Goal: Transaction & Acquisition: Purchase product/service

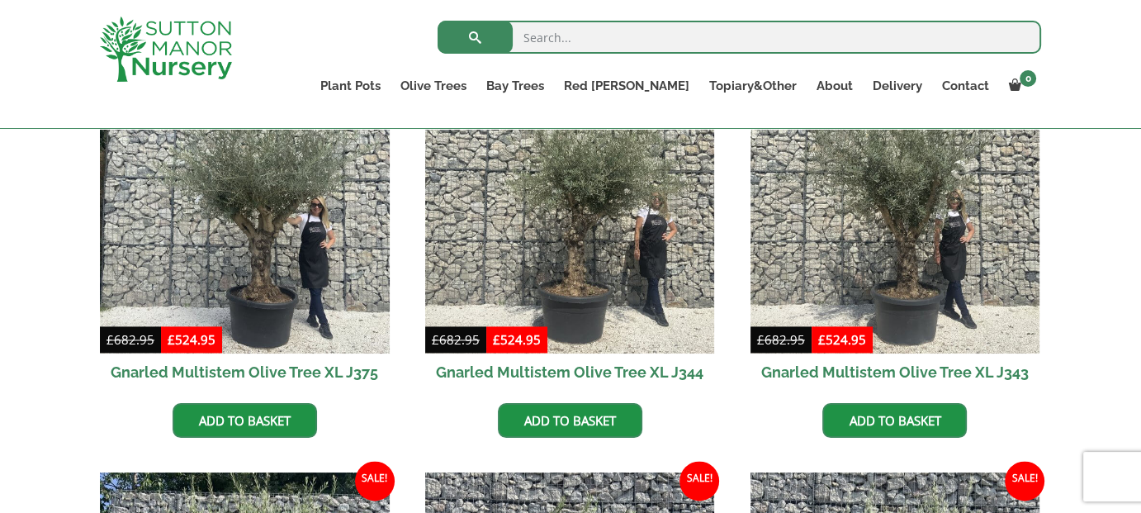
scroll to position [2281, 0]
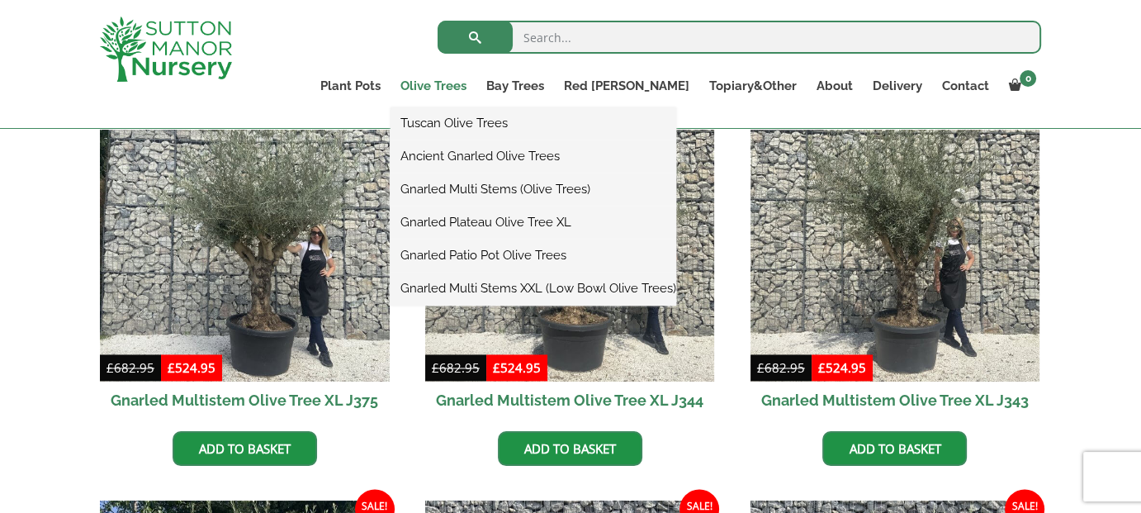
click at [476, 78] on link "Olive Trees" at bounding box center [433, 85] width 86 height 23
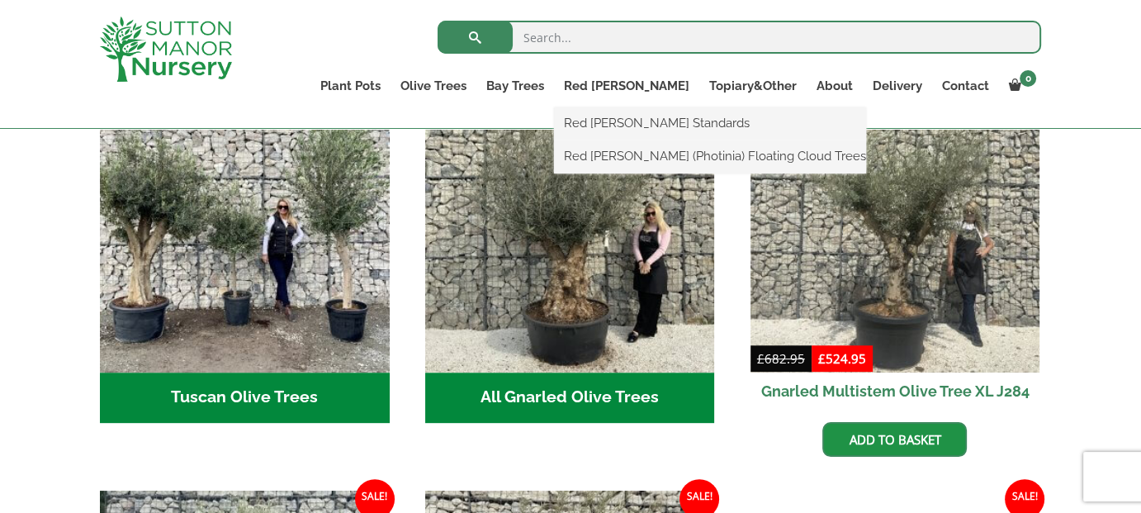
scroll to position [660, 0]
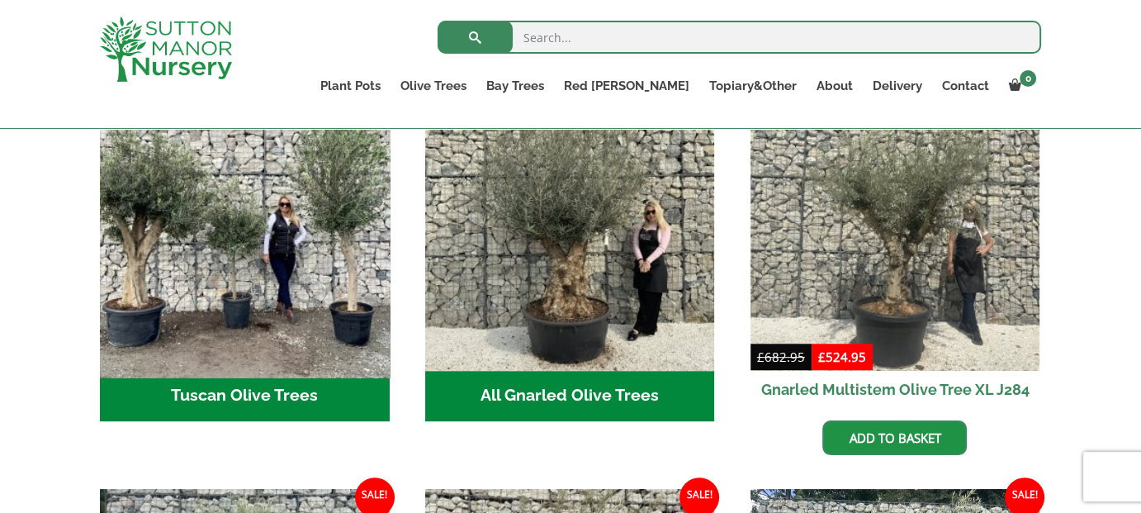
click at [284, 244] on img "Visit product category Tuscan Olive Trees" at bounding box center [244, 225] width 304 height 304
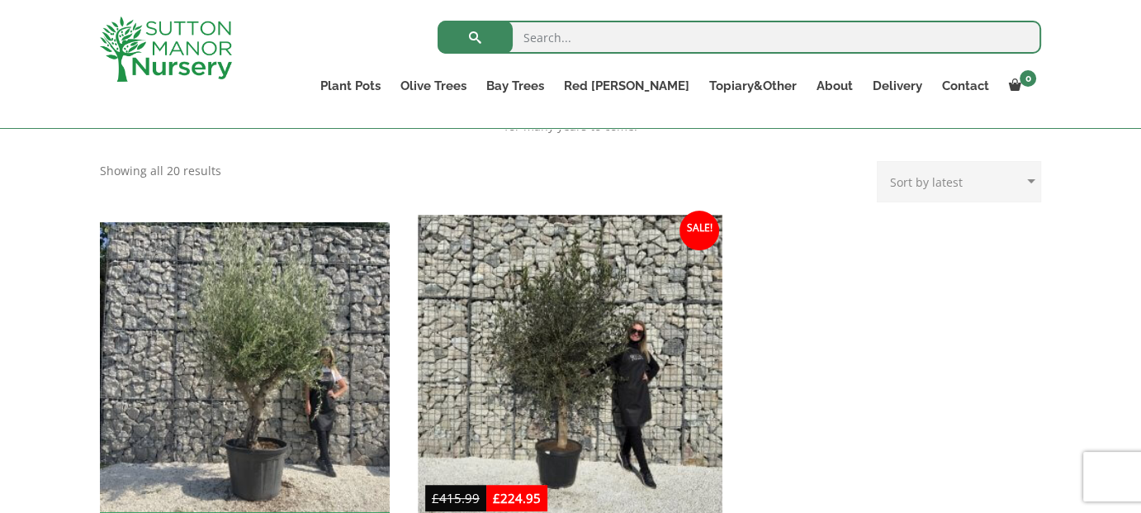
scroll to position [495, 0]
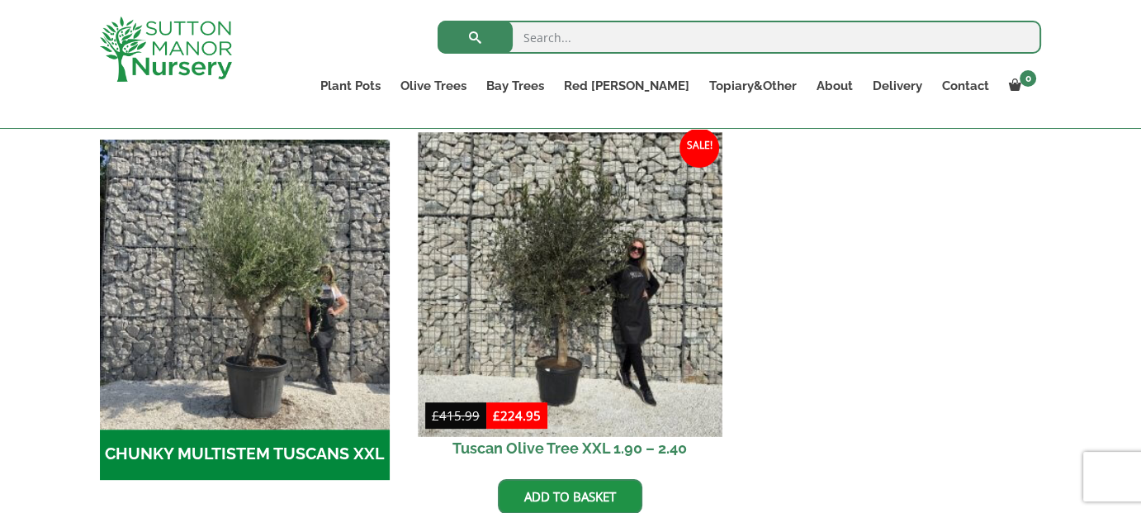
click at [532, 312] on img at bounding box center [570, 284] width 304 height 304
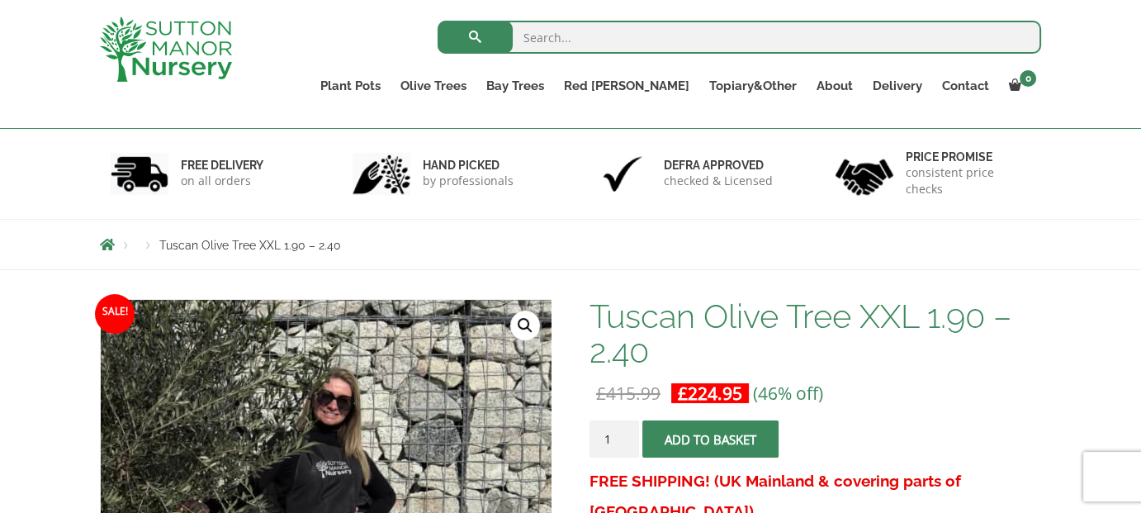
scroll to position [165, 0]
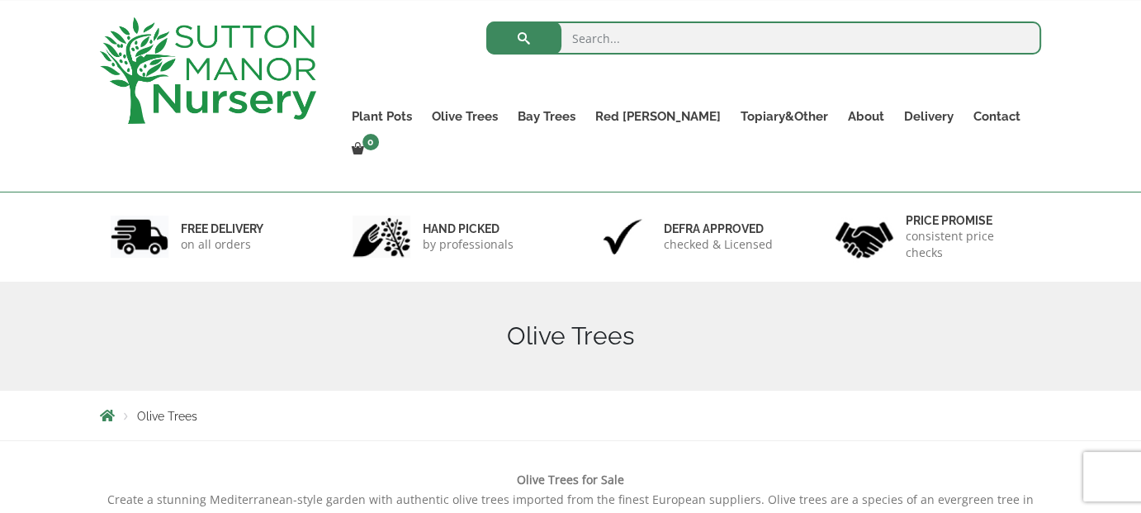
scroll to position [83, 0]
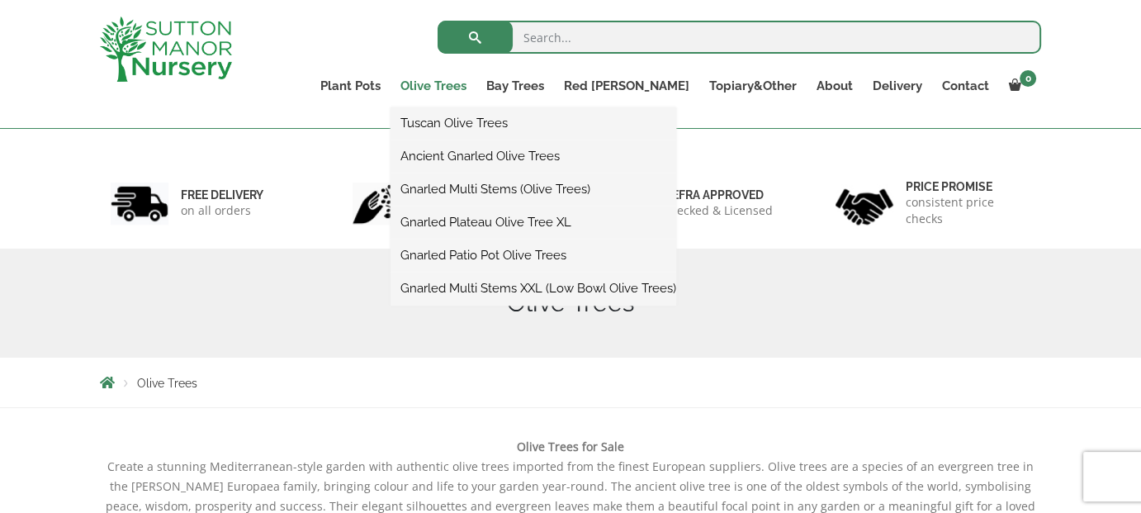
click at [476, 83] on link "Olive Trees" at bounding box center [433, 85] width 86 height 23
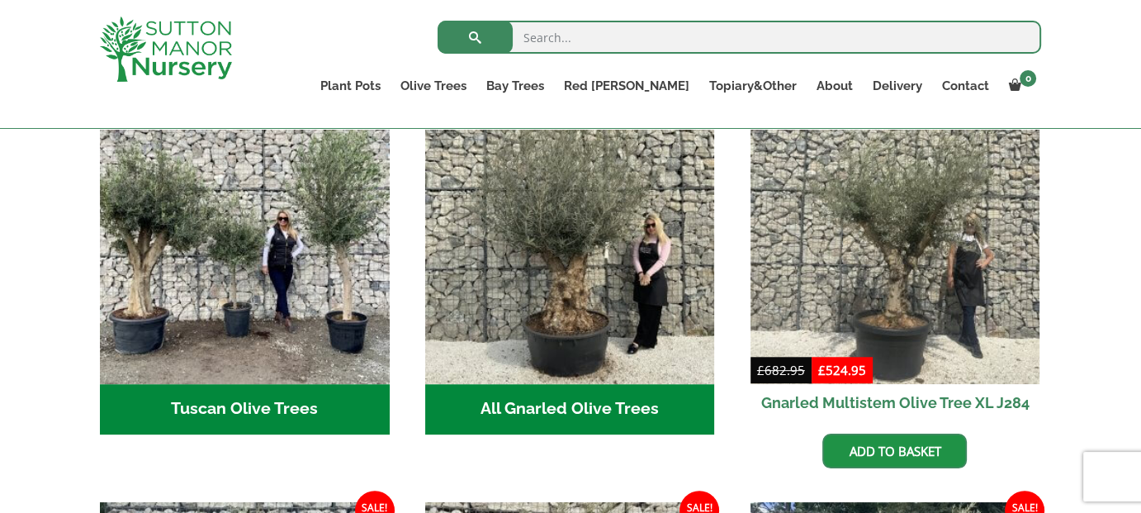
scroll to position [578, 0]
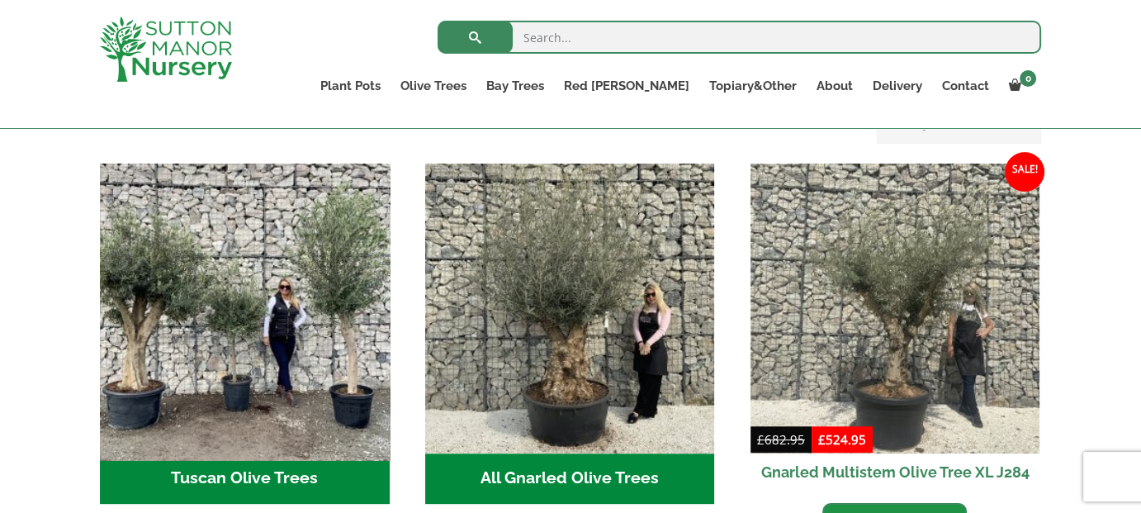
click at [231, 285] on img "Visit product category Tuscan Olive Trees" at bounding box center [244, 308] width 304 height 304
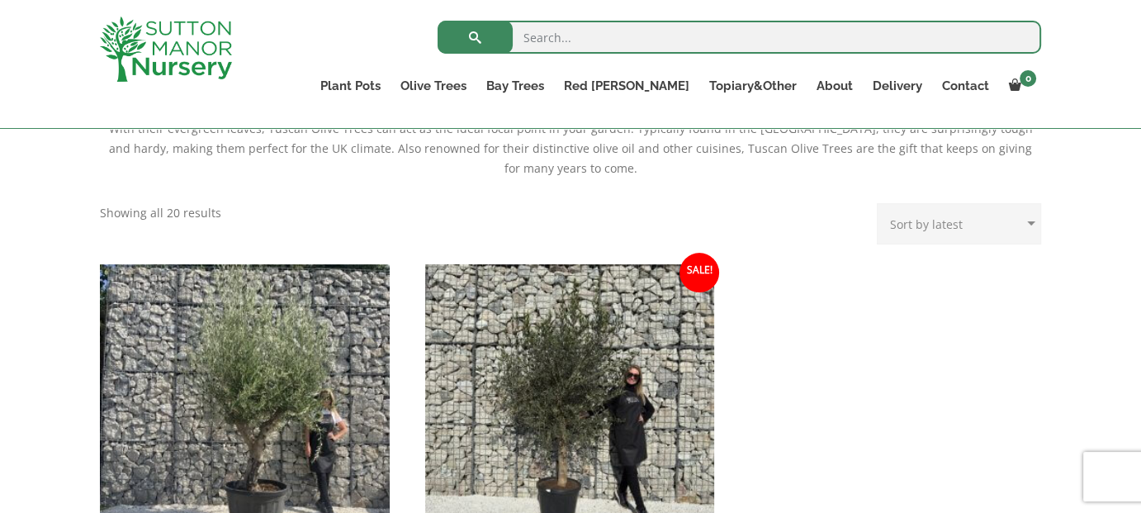
scroll to position [330, 0]
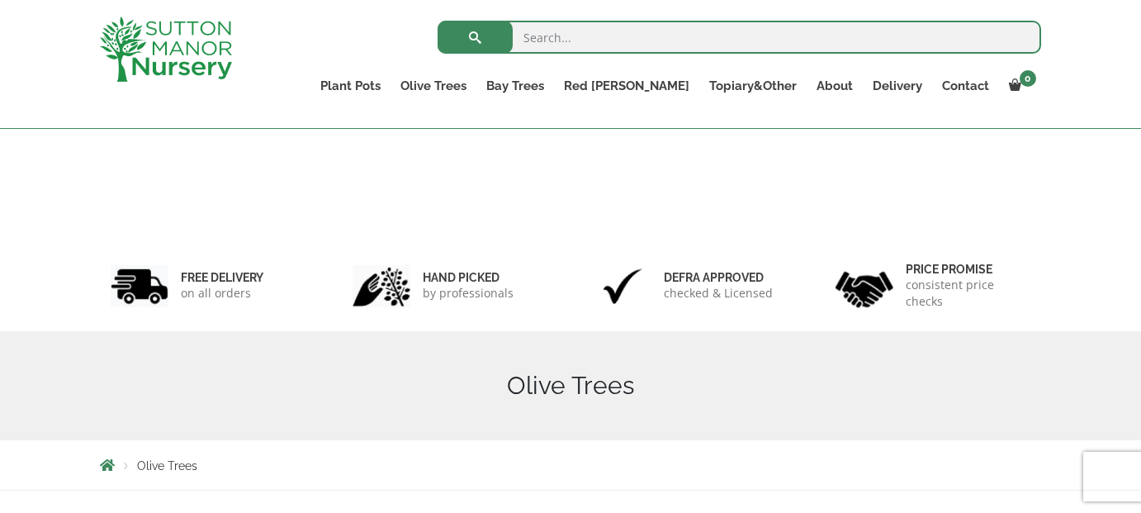
scroll to position [585, 0]
